Goal: Information Seeking & Learning: Find specific fact

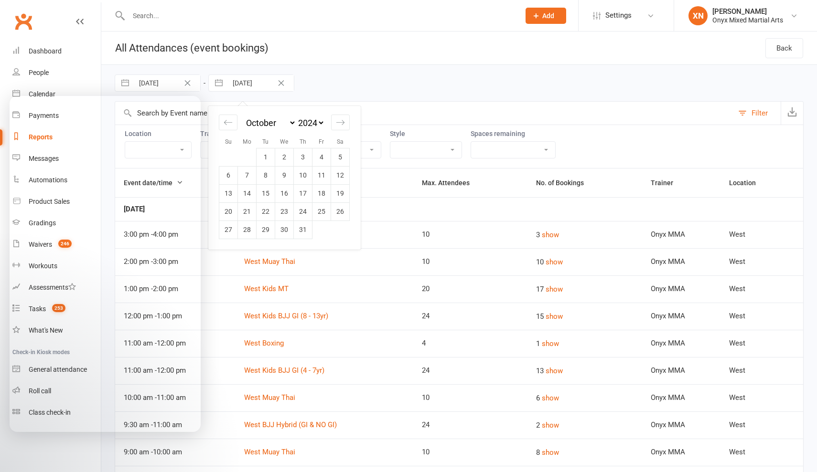
select select "8"
select select "2024"
select select "9"
select select "2024"
select select "10"
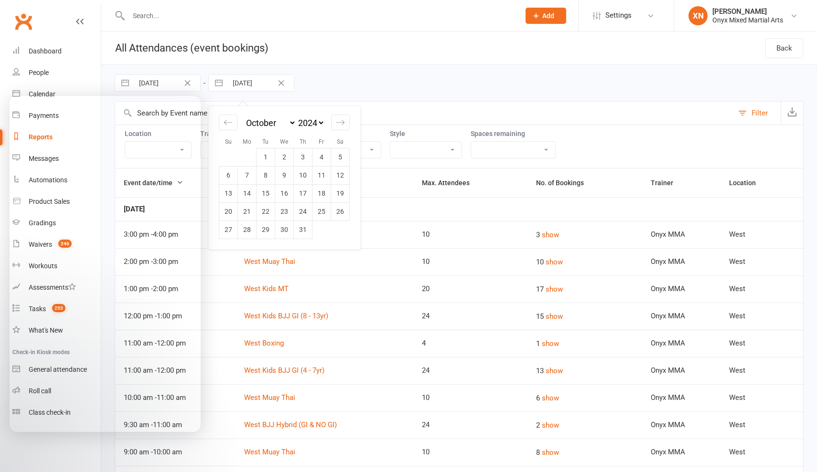
select select "2024"
select select "3013"
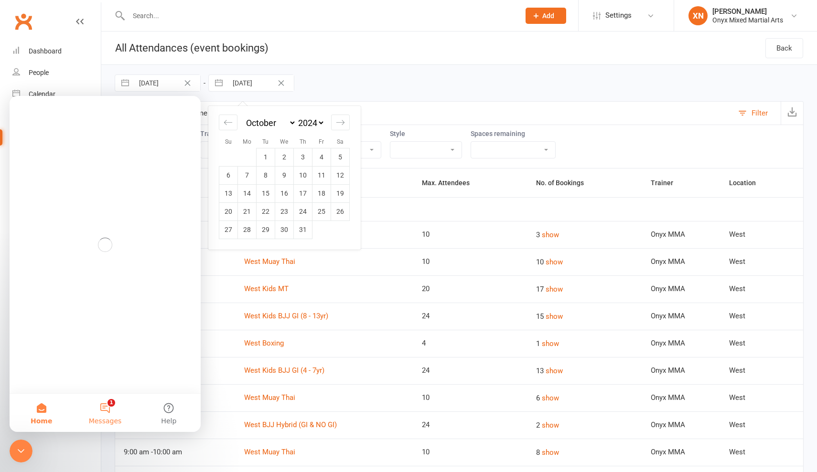
click at [109, 411] on button "1 Messages" at bounding box center [105, 413] width 64 height 38
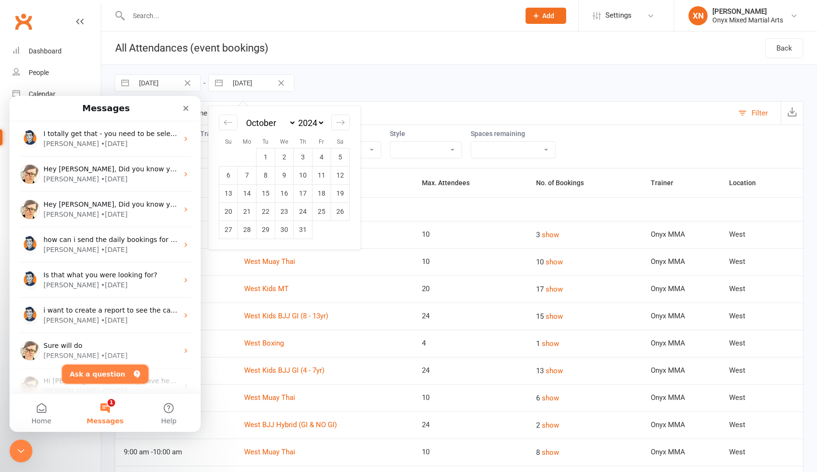
click at [104, 374] on button "Ask a question" at bounding box center [105, 374] width 86 height 19
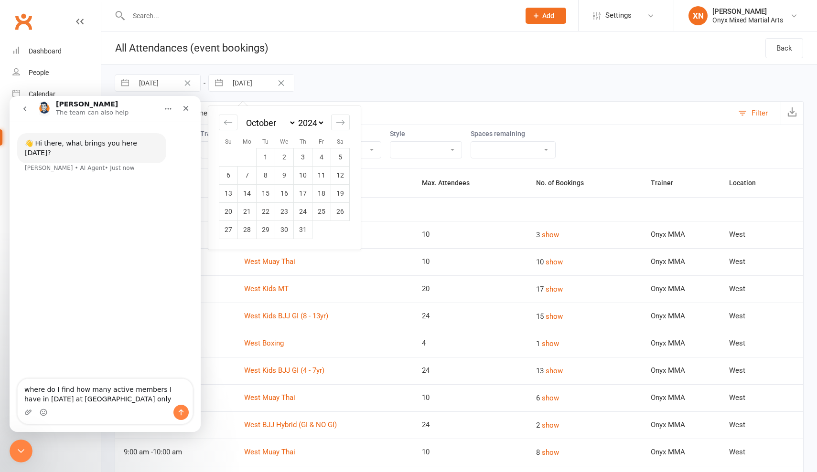
type textarea "where do I find how many active members I have in [DATE] at [GEOGRAPHIC_DATA] o…"
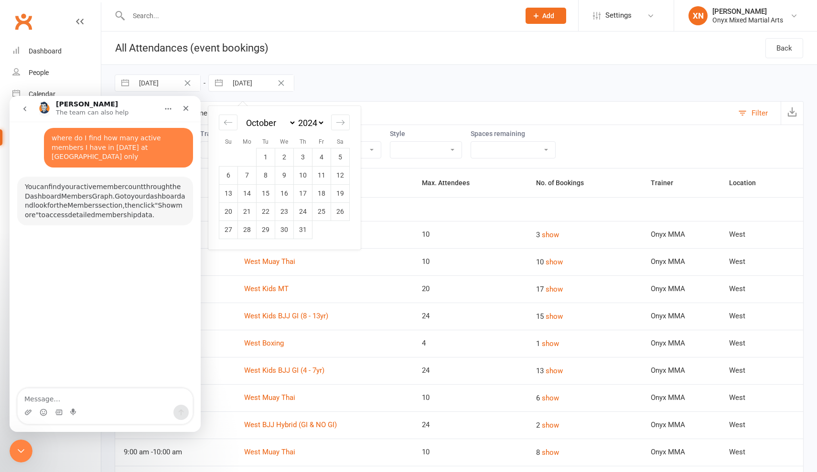
scroll to position [42, 0]
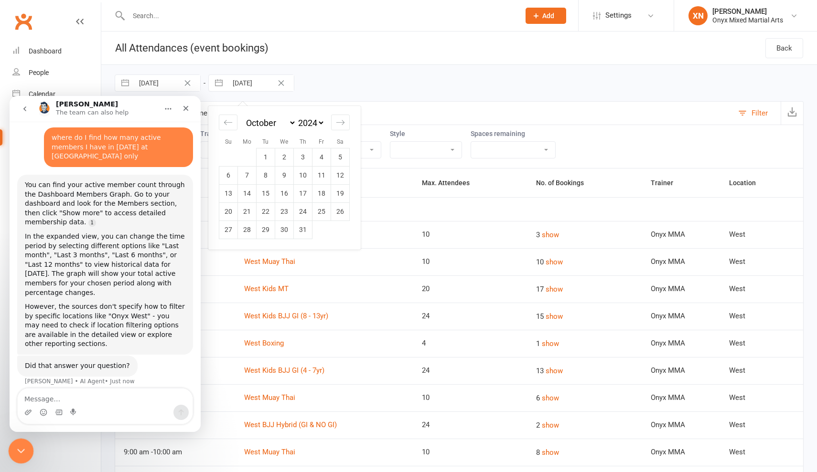
click at [28, 453] on div "Close Intercom Messenger" at bounding box center [19, 450] width 23 height 23
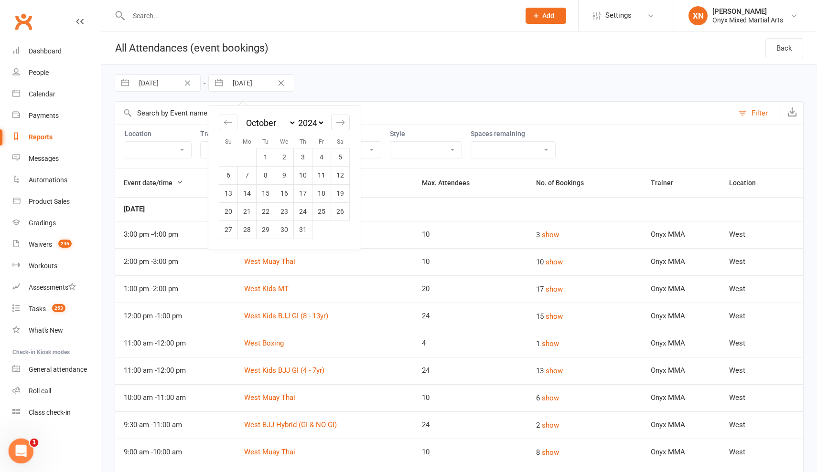
scroll to position [0, 0]
click at [61, 55] on link "Dashboard" at bounding box center [56, 51] width 88 height 21
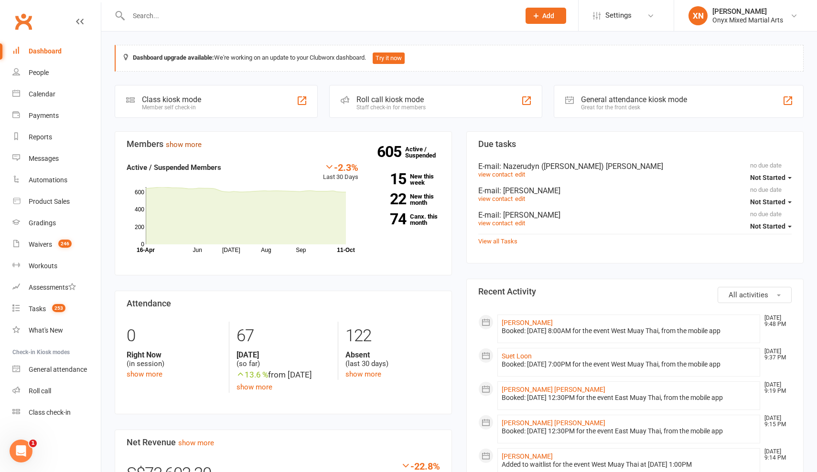
click at [197, 148] on link "show more" at bounding box center [184, 144] width 36 height 9
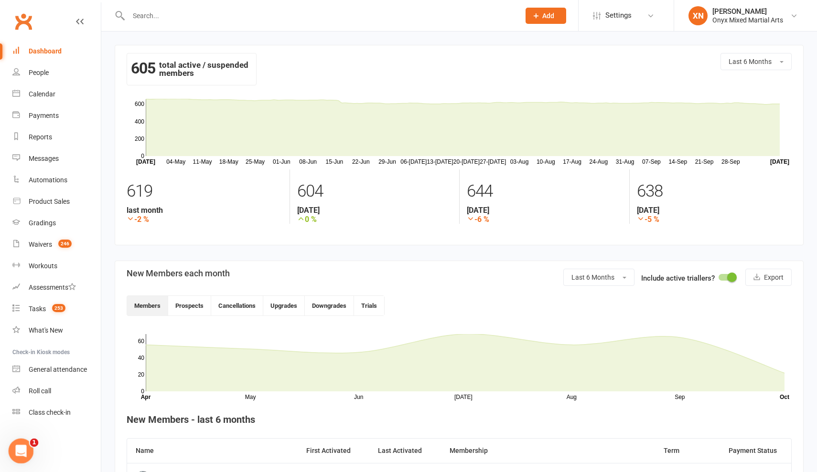
click at [27, 442] on div "Open Intercom Messenger" at bounding box center [20, 450] width 32 height 32
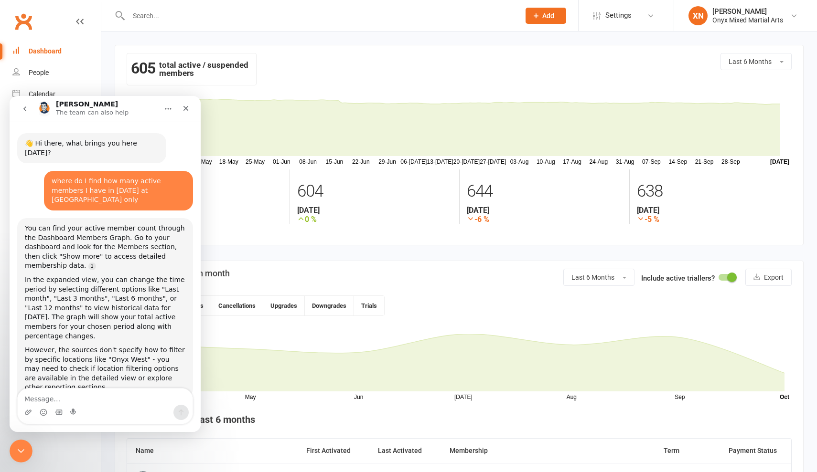
scroll to position [9, 0]
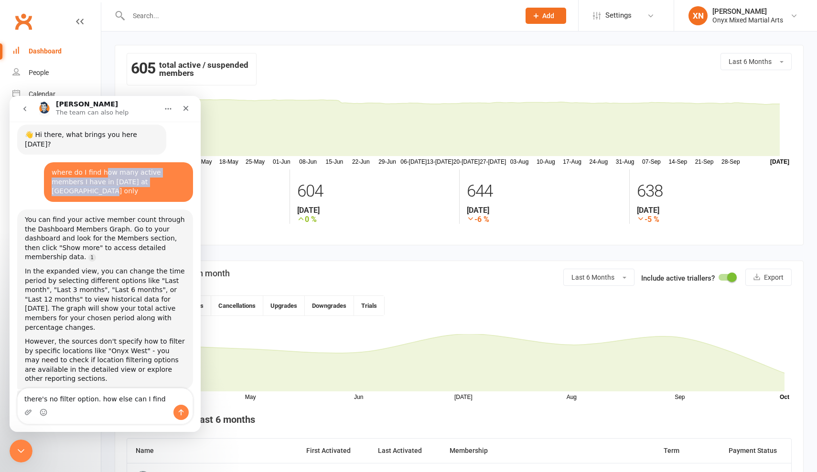
drag, startPoint x: 102, startPoint y: 164, endPoint x: 163, endPoint y: 176, distance: 62.8
click at [163, 176] on div "where do I find how many active members I have in [DATE] at [GEOGRAPHIC_DATA] o…" at bounding box center [119, 182] width 134 height 28
copy div "ow many active members I have in [DATE] at [GEOGRAPHIC_DATA] only"
click at [167, 394] on textarea "there's no filter option. how else can I find" at bounding box center [105, 397] width 175 height 16
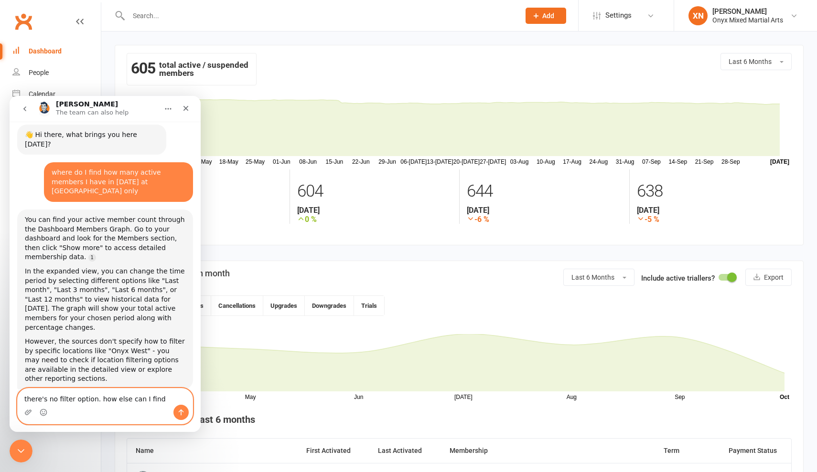
click at [167, 394] on textarea "there's no filter option. how else can I find" at bounding box center [105, 397] width 175 height 16
click at [166, 398] on textarea "there's no filter option. how else can I find" at bounding box center [105, 397] width 175 height 16
paste textarea "ow many active members I have in [DATE] at [GEOGRAPHIC_DATA] only"
type textarea "there's no filter option. how else can I find how many active members I have in…"
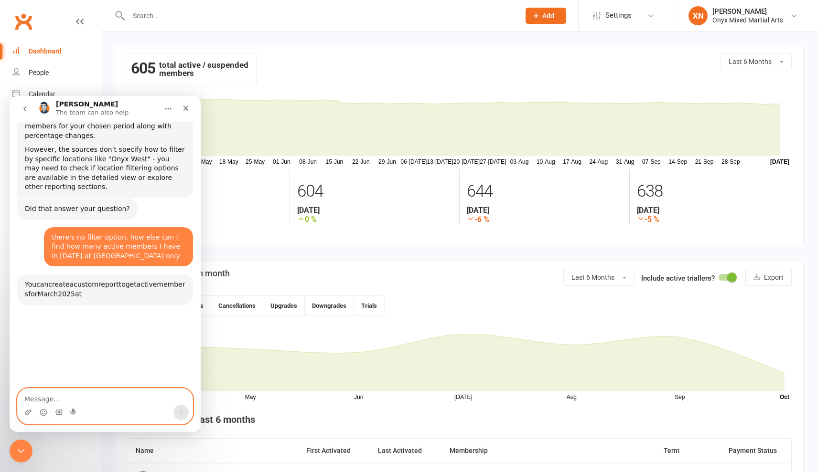
scroll to position [266, 0]
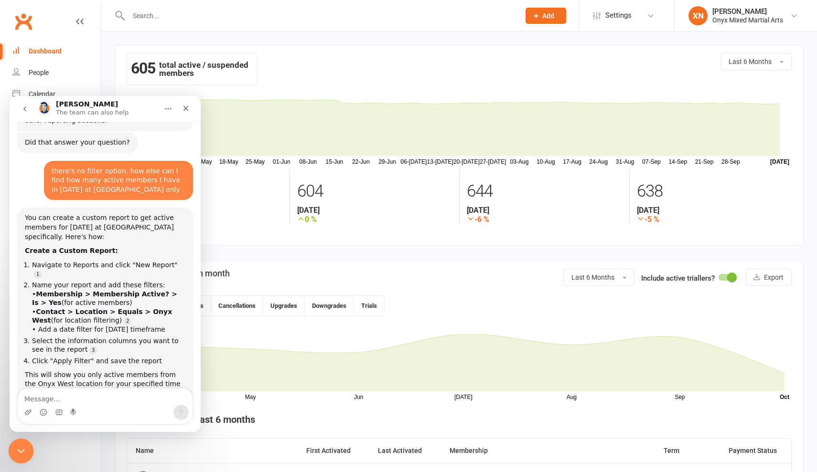
click at [21, 451] on icon "Close Intercom Messenger" at bounding box center [19, 450] width 7 height 4
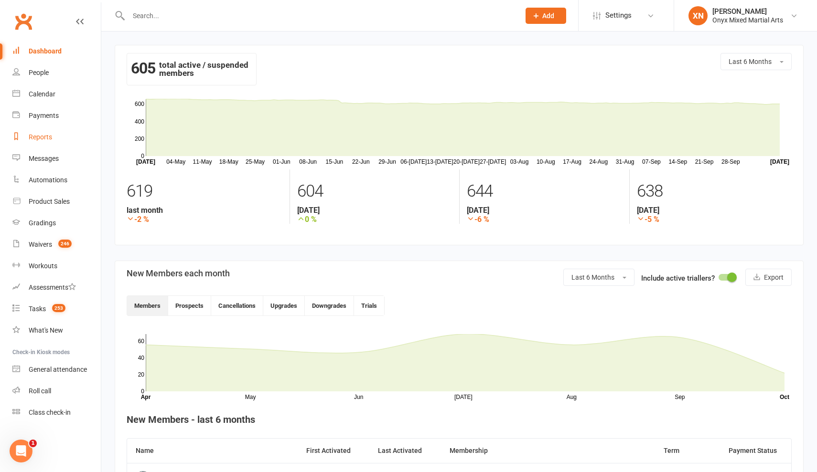
click at [44, 133] on link "Reports" at bounding box center [56, 137] width 88 height 21
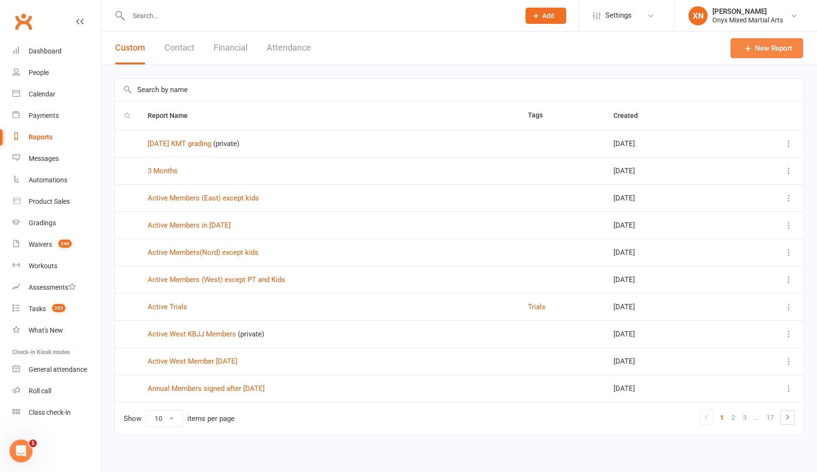
click at [755, 47] on link "New Report" at bounding box center [766, 48] width 73 height 20
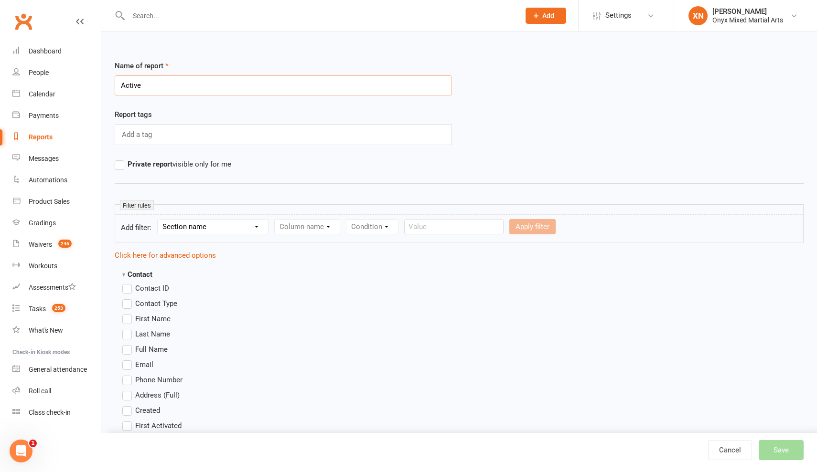
type input "Active"
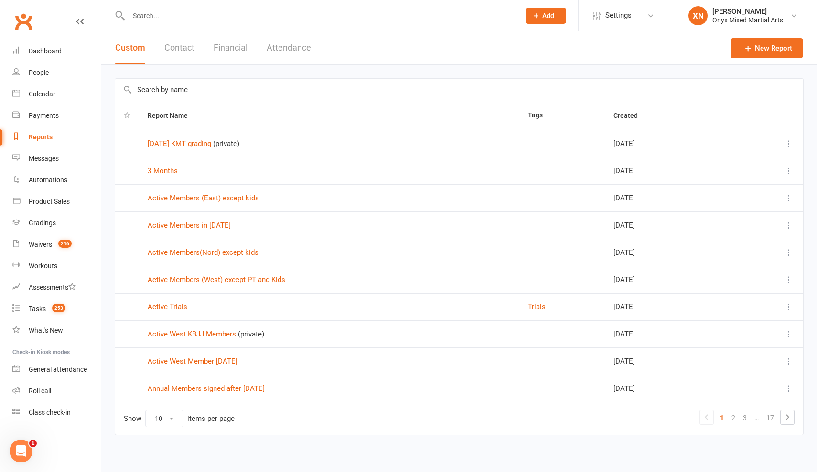
click at [306, 96] on input "text" at bounding box center [459, 90] width 688 height 22
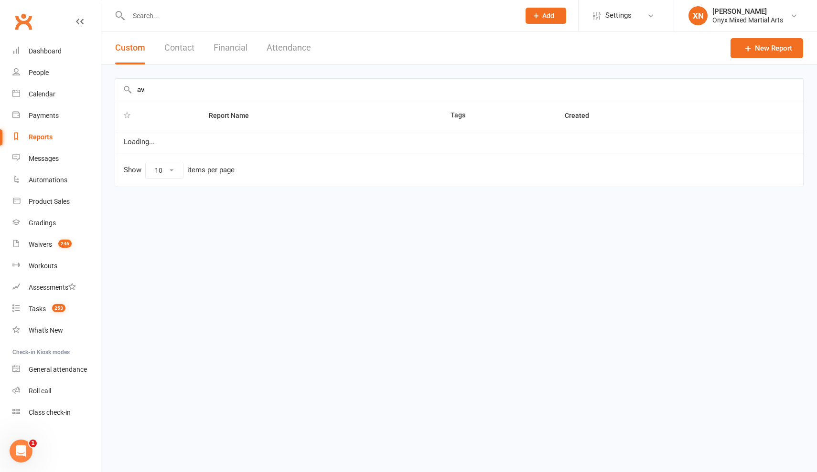
type input "a"
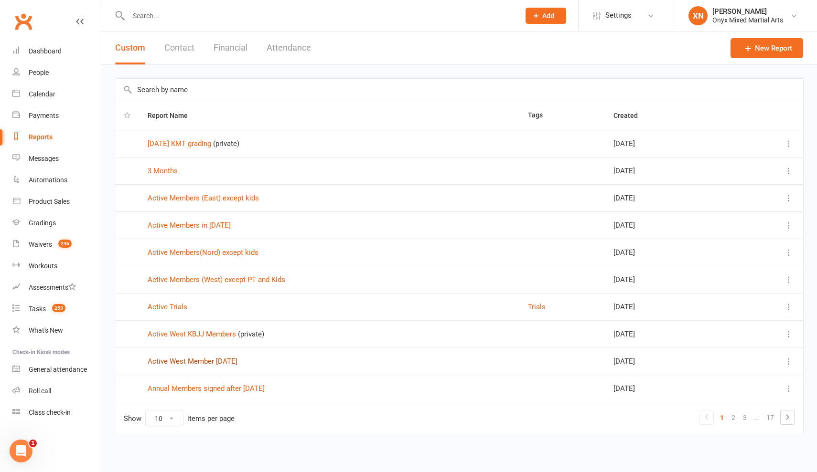
click at [236, 357] on link "Active West Member [DATE]" at bounding box center [193, 361] width 90 height 9
click at [13, 456] on div "Open Intercom Messenger" at bounding box center [20, 450] width 32 height 32
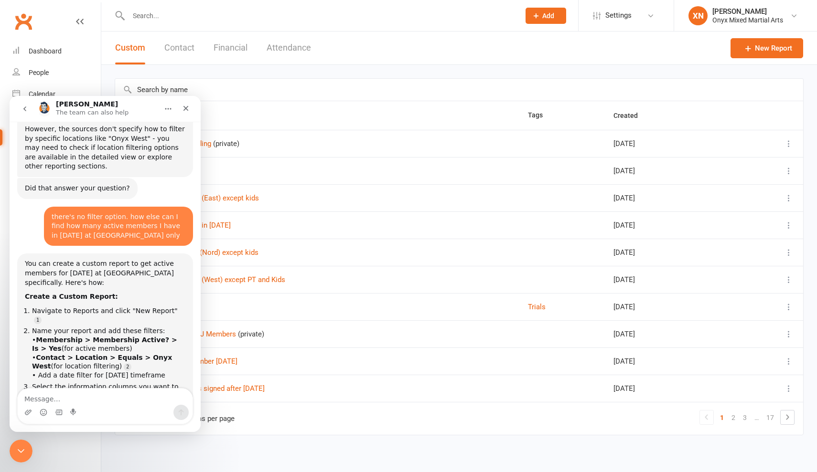
scroll to position [255, 0]
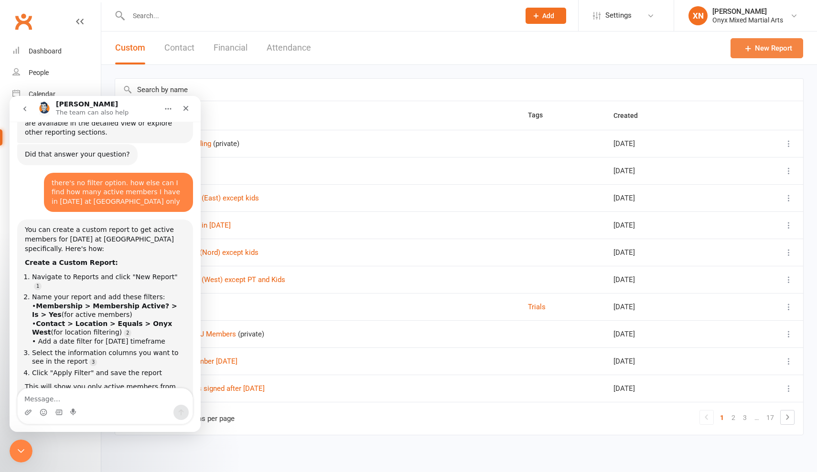
click at [768, 54] on link "New Report" at bounding box center [766, 48] width 73 height 20
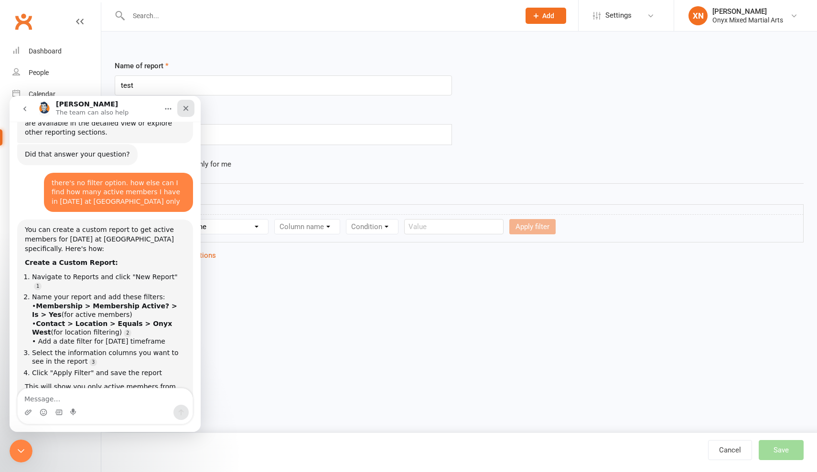
type input "test"
click at [188, 105] on icon "Close" at bounding box center [186, 109] width 8 height 8
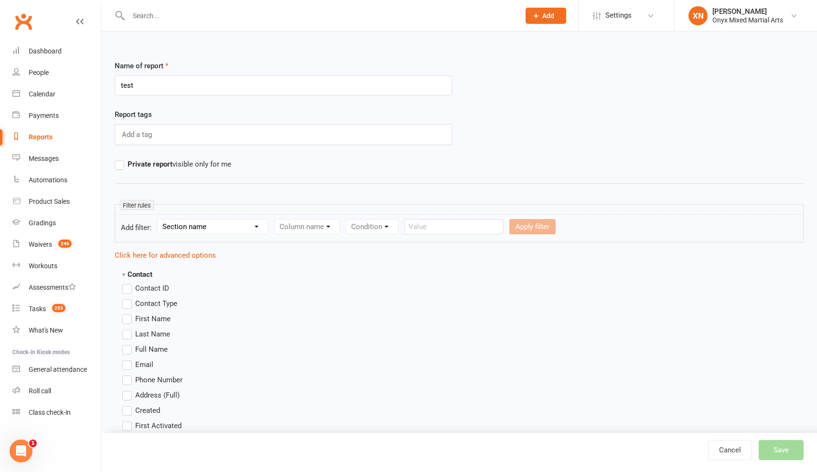
select select "10"
click at [22, 447] on icon "Open Intercom Messenger" at bounding box center [20, 450] width 16 height 16
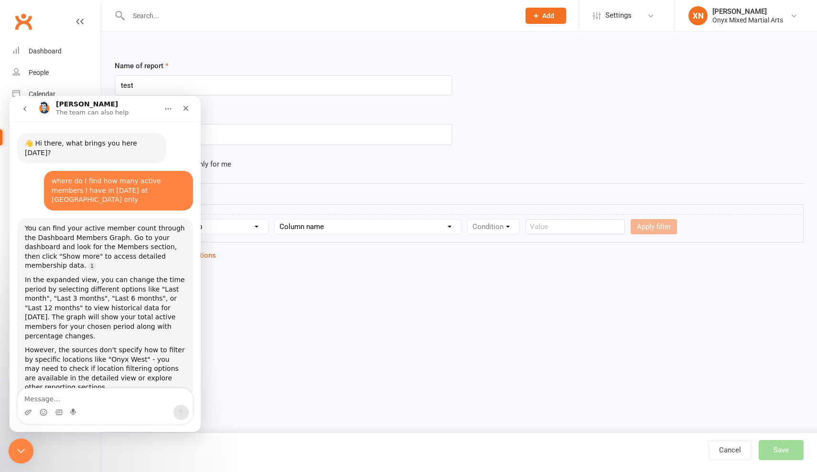
scroll to position [255, 0]
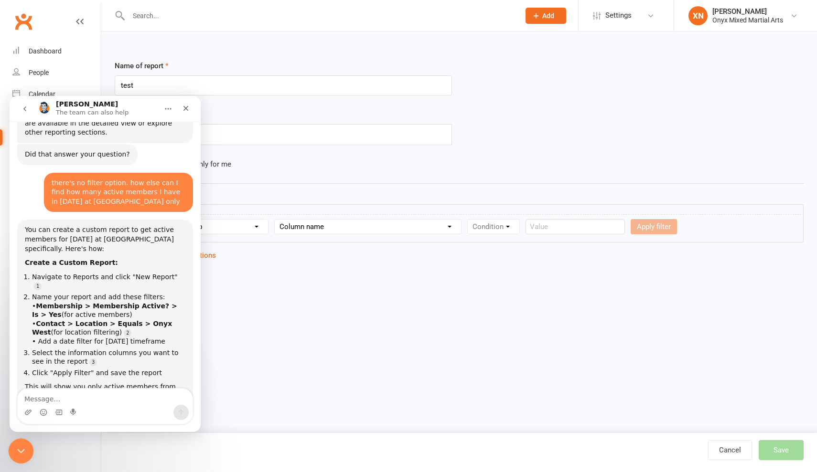
click at [22, 447] on icon "Close Intercom Messenger" at bounding box center [19, 449] width 11 height 11
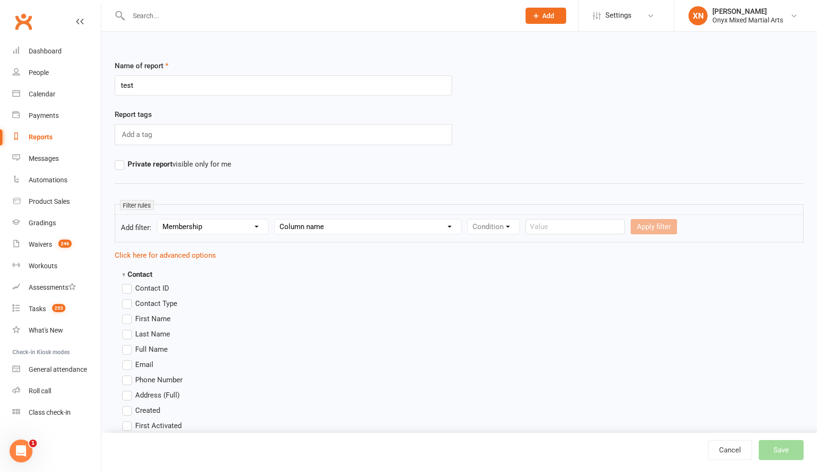
select select "29"
select select "0"
select select "true"
click at [600, 226] on button "Apply filter" at bounding box center [602, 226] width 46 height 15
select select
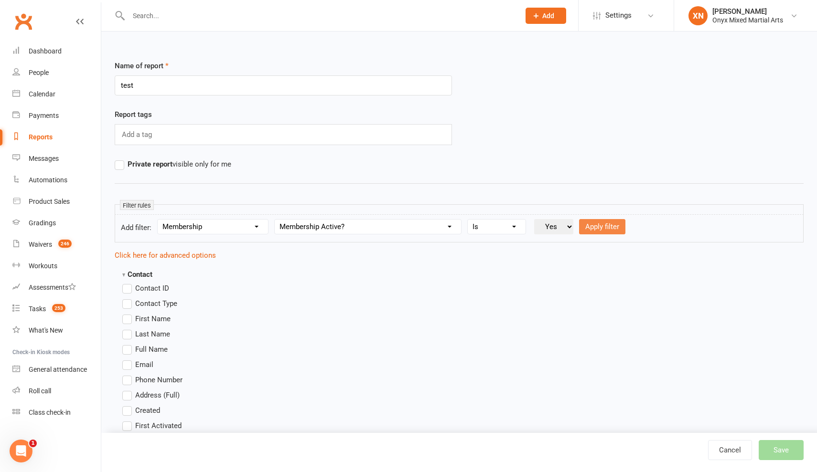
select select
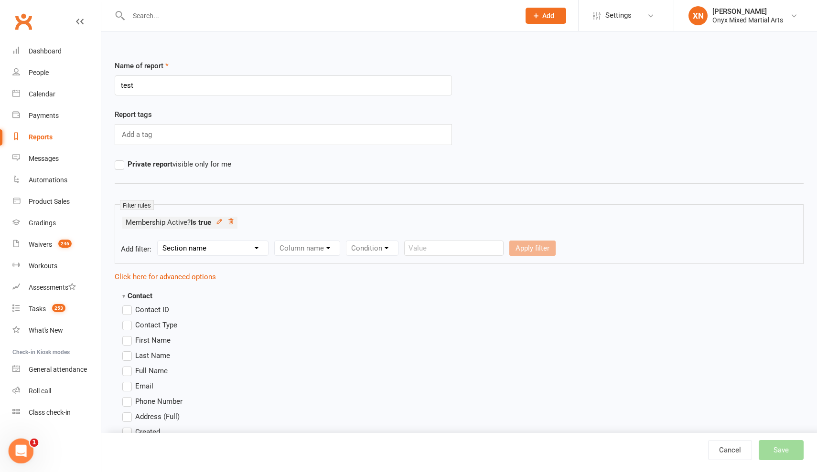
click at [25, 444] on div "Open Intercom Messenger" at bounding box center [20, 450] width 32 height 32
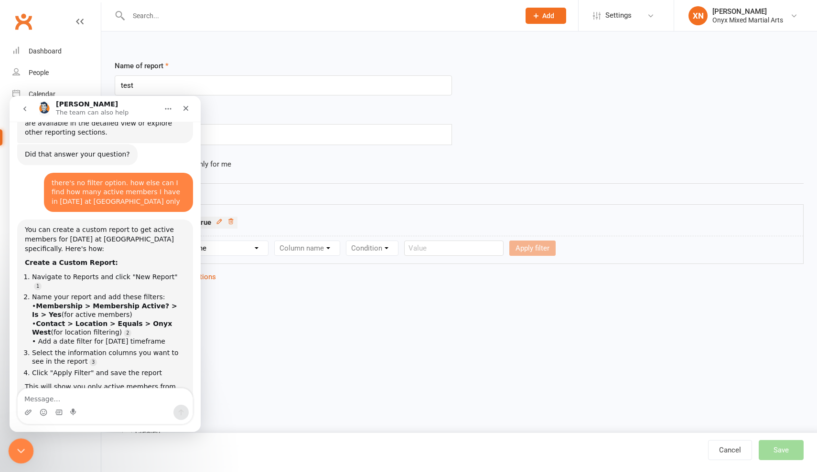
click at [25, 444] on div "Close Intercom Messenger" at bounding box center [19, 450] width 23 height 23
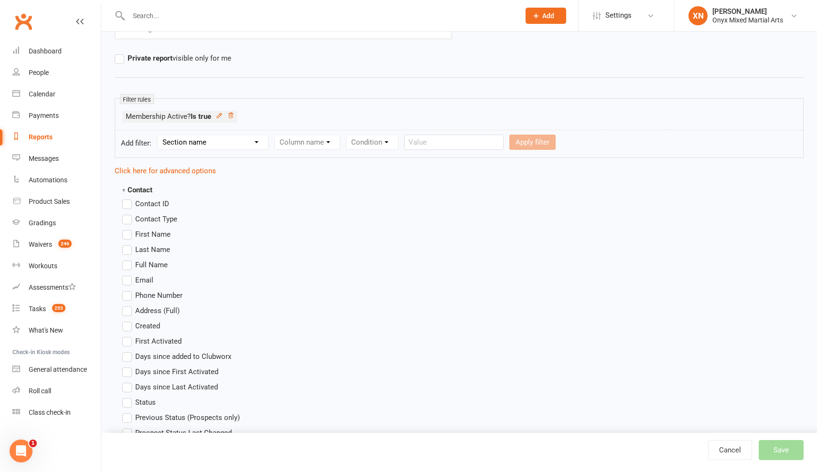
scroll to position [125, 0]
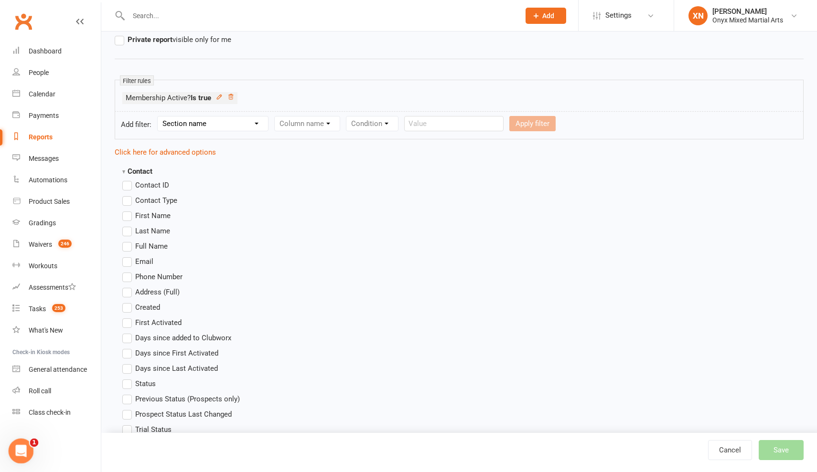
click at [20, 457] on icon "Open Intercom Messenger" at bounding box center [20, 450] width 16 height 16
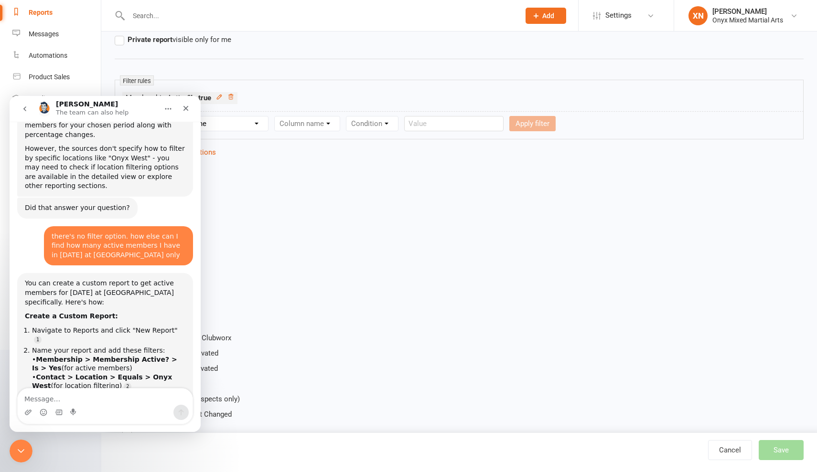
scroll to position [255, 0]
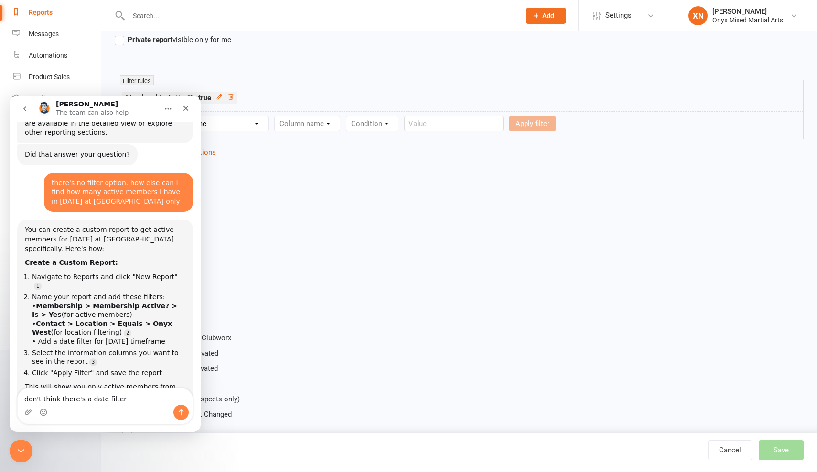
type textarea "don't think there's a date filter"
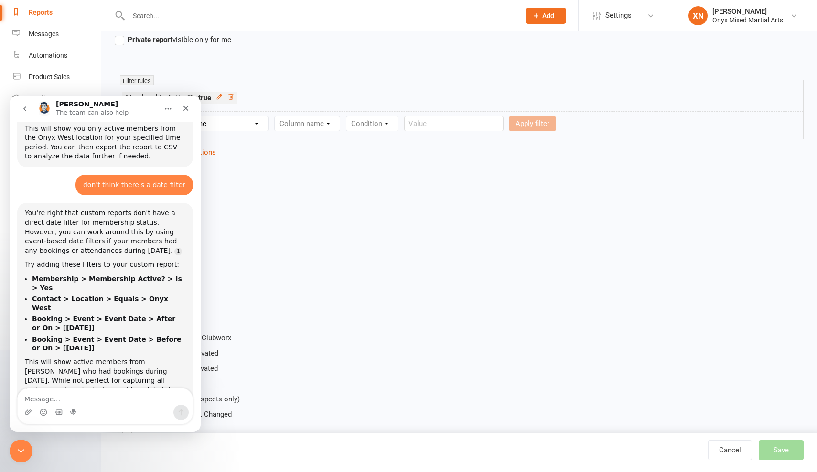
scroll to position [515, 0]
